Goal: Obtain resource: Obtain resource

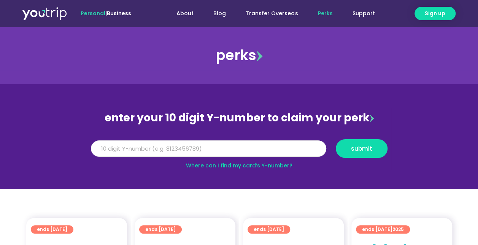
click at [208, 150] on input "Y Number" at bounding box center [209, 148] width 236 height 17
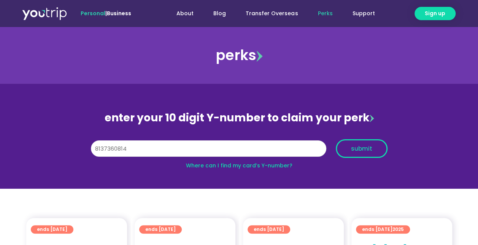
type input "8137360814"
click at [361, 147] on span "submit" at bounding box center [361, 149] width 21 height 6
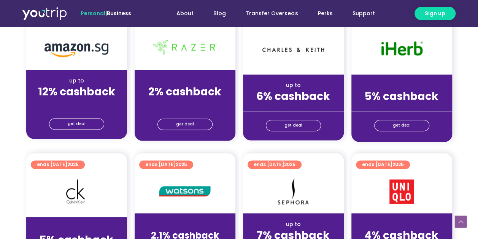
scroll to position [457, 0]
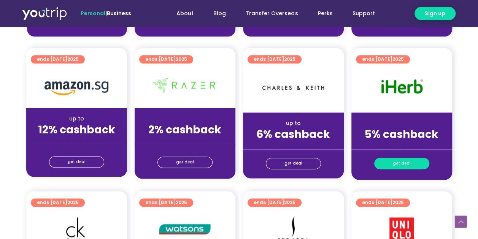
click at [406, 161] on span "get deal" at bounding box center [402, 163] width 18 height 11
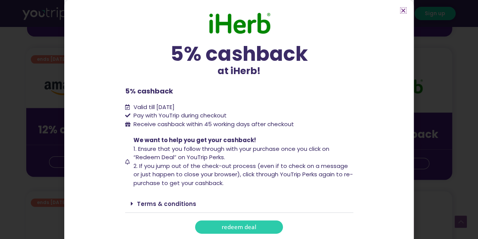
scroll to position [2, 0]
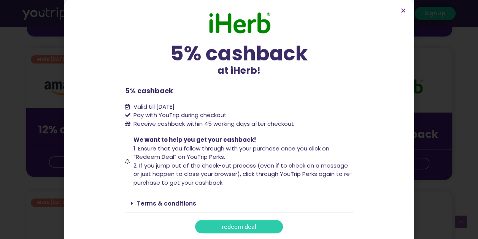
click at [250, 227] on span "redeem deal" at bounding box center [239, 227] width 35 height 6
